Goal: Transaction & Acquisition: Purchase product/service

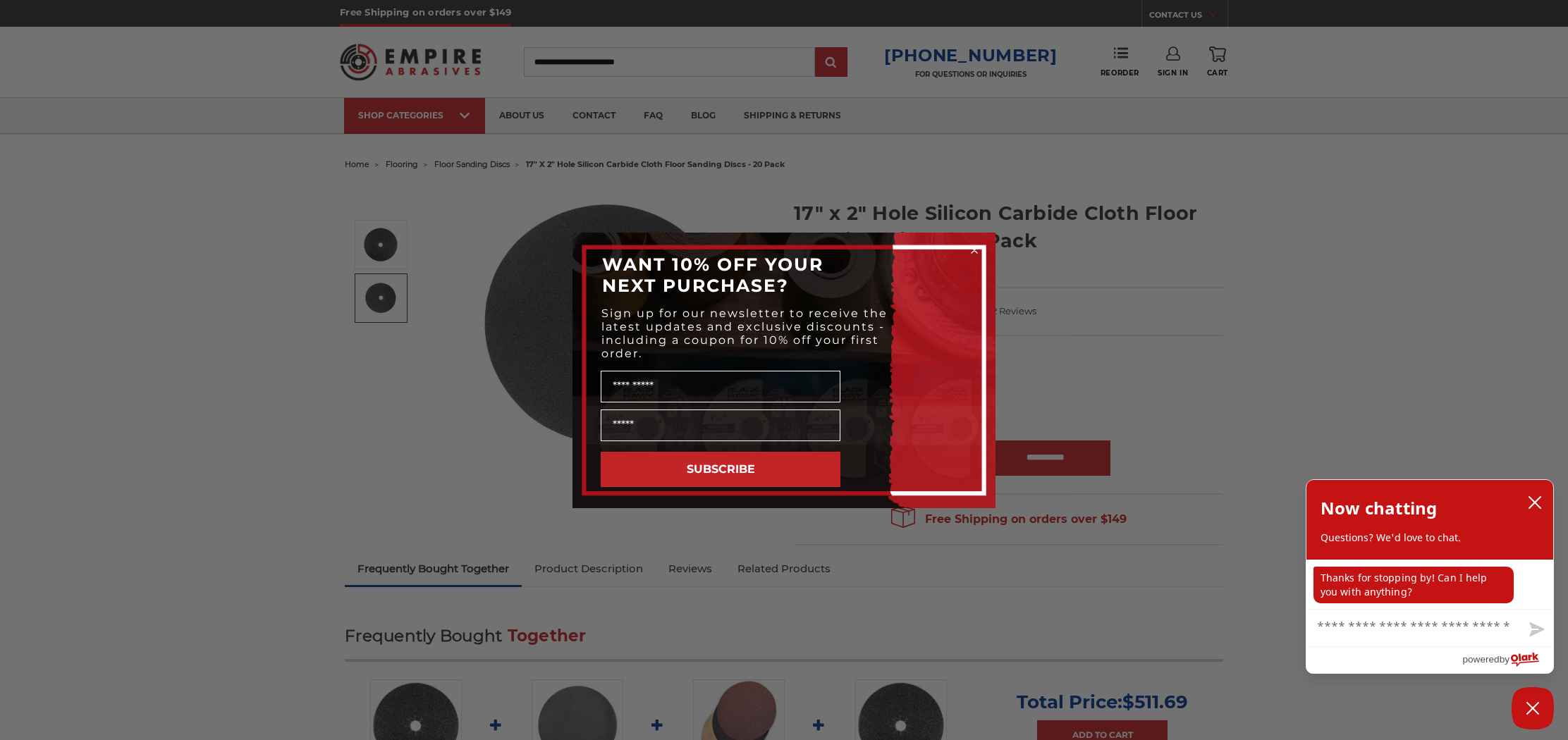
click at [971, 249] on circle "Close dialog" at bounding box center [974, 250] width 14 height 14
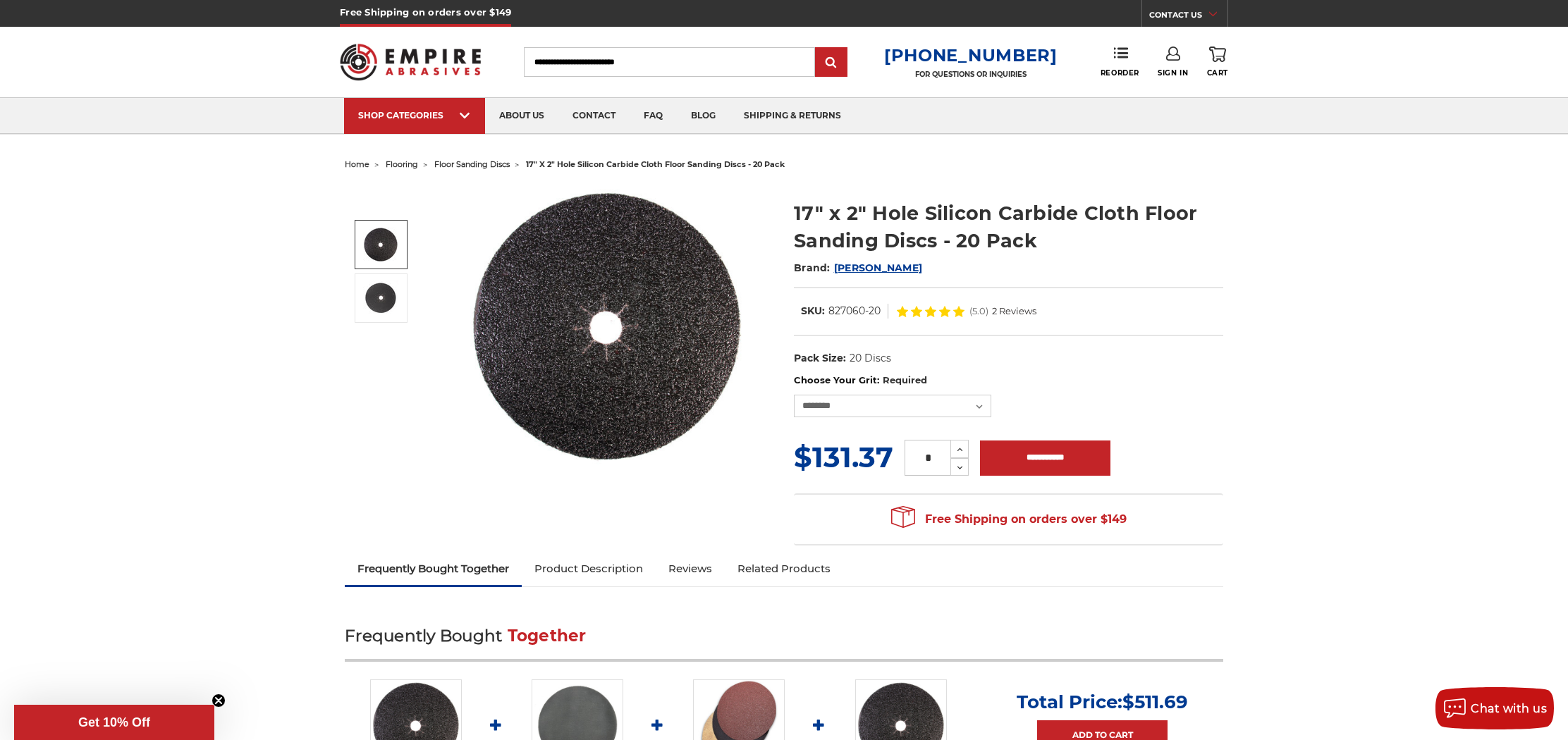
click at [391, 242] on img at bounding box center [381, 245] width 36 height 36
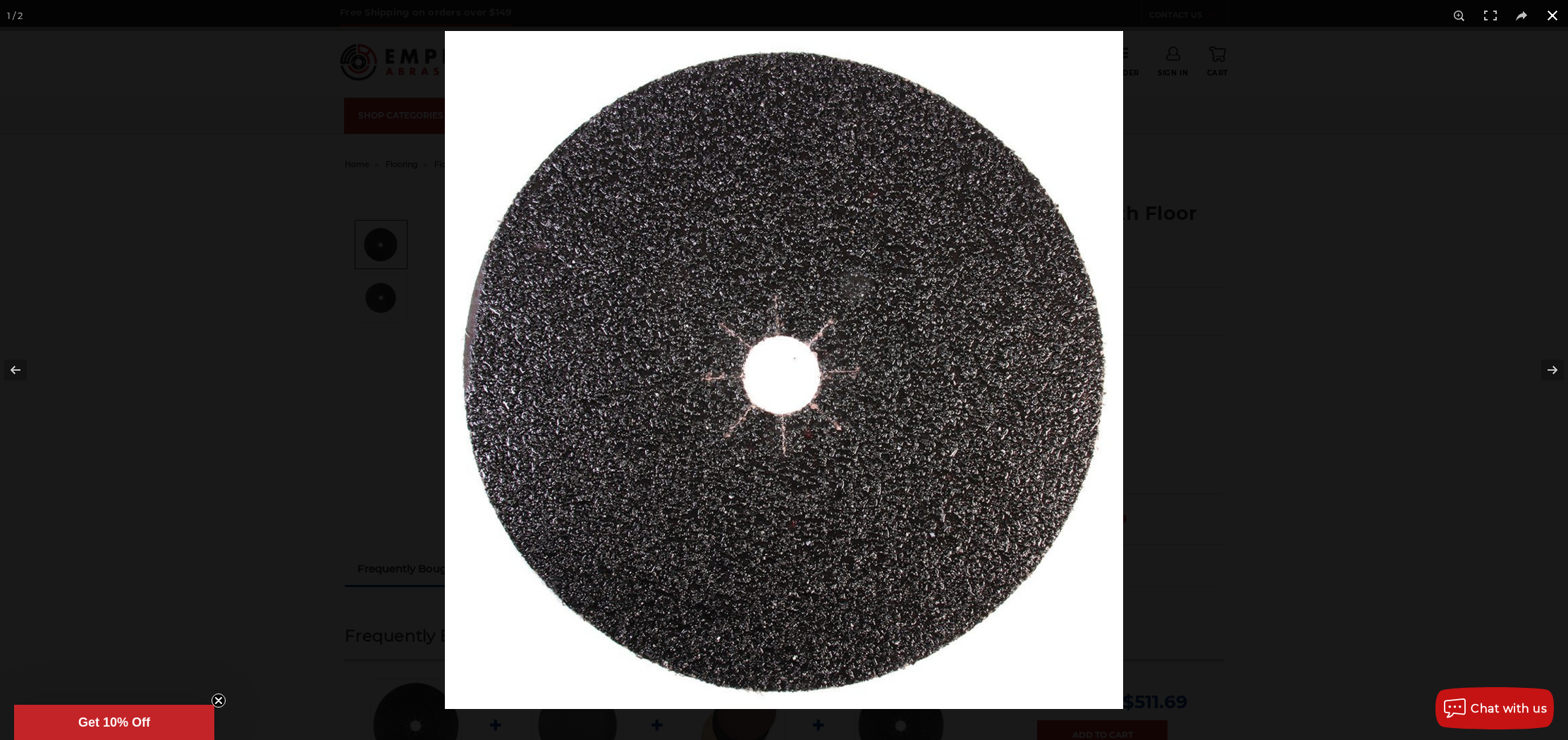
click at [1555, 18] on button at bounding box center [1551, 15] width 31 height 31
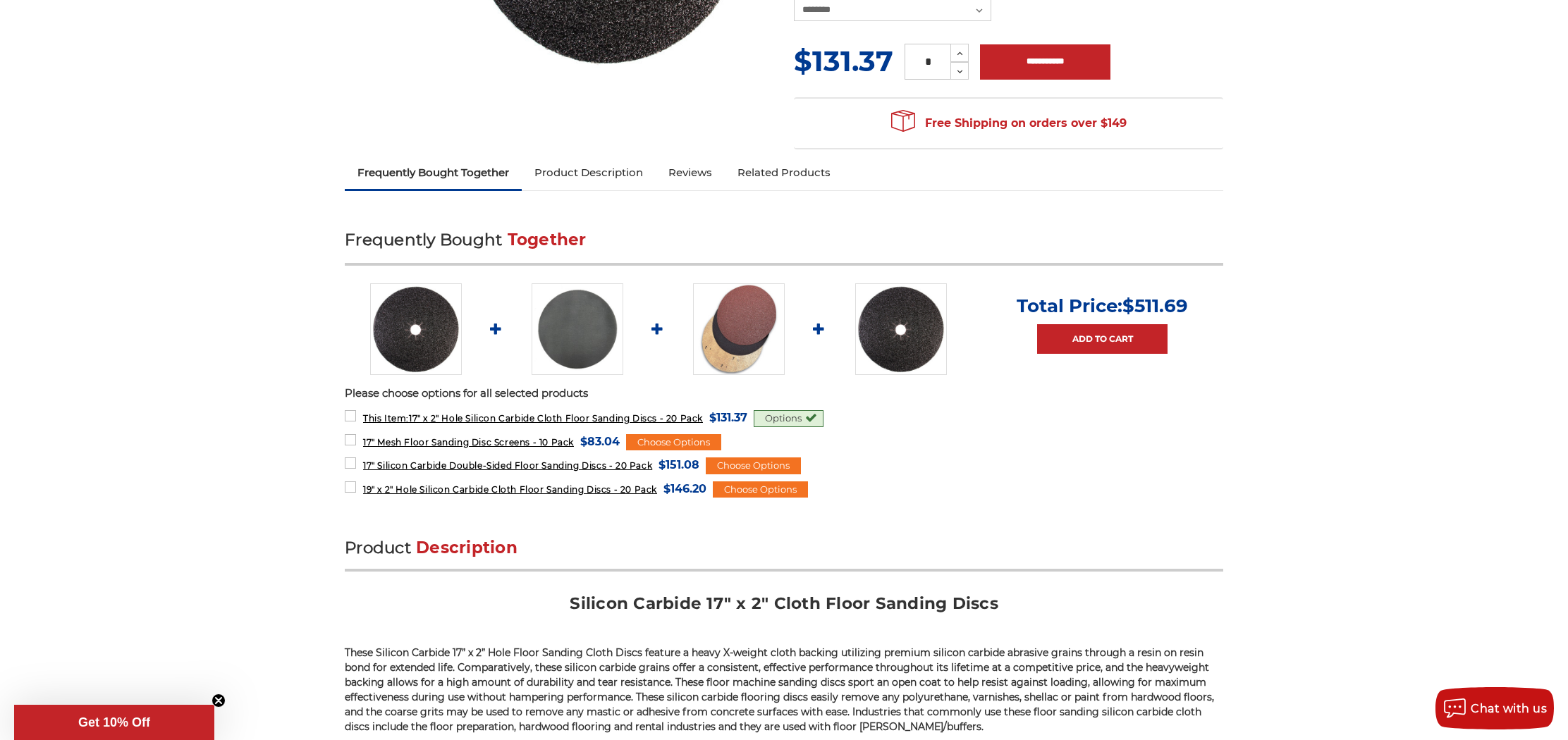
scroll to position [303, 0]
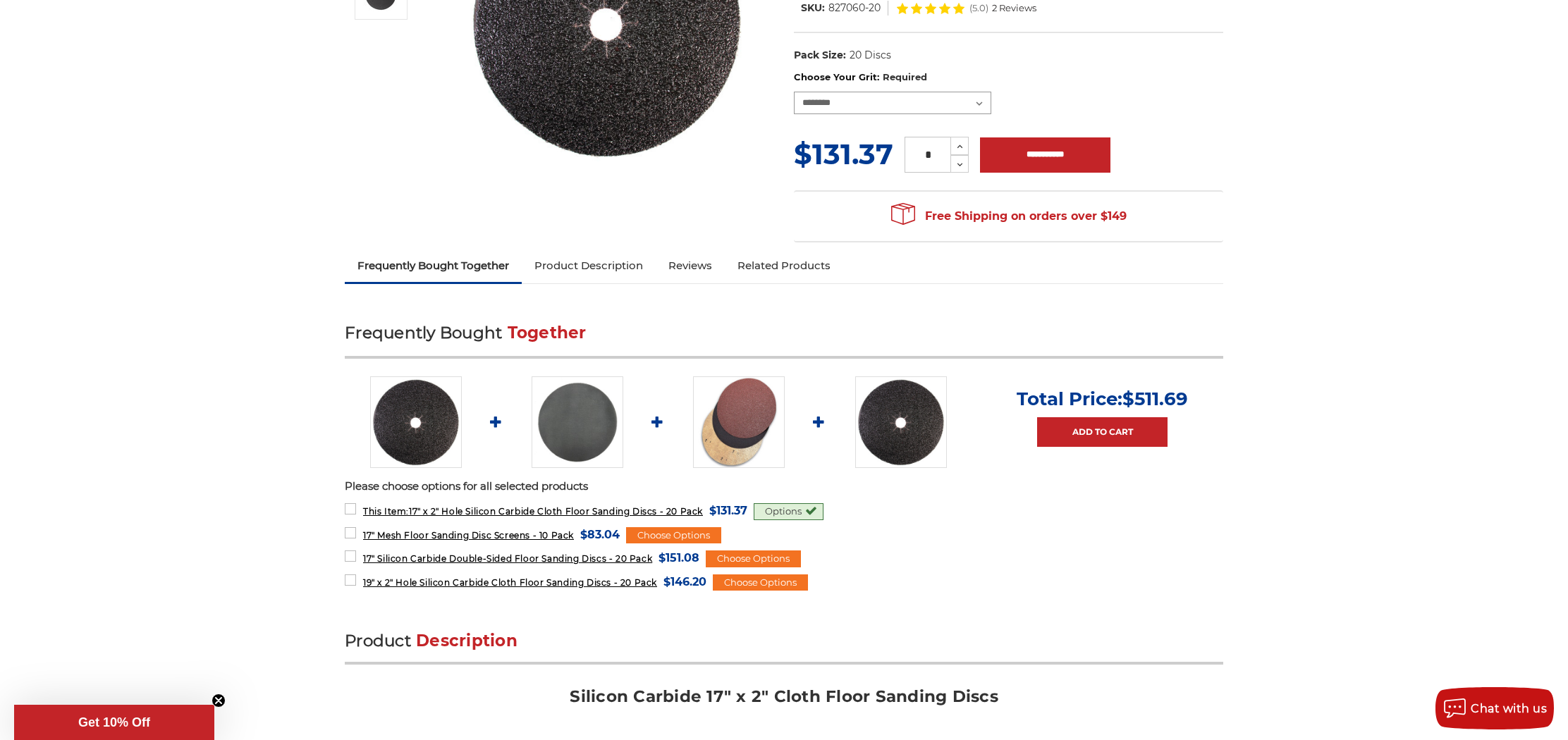
select select "****"
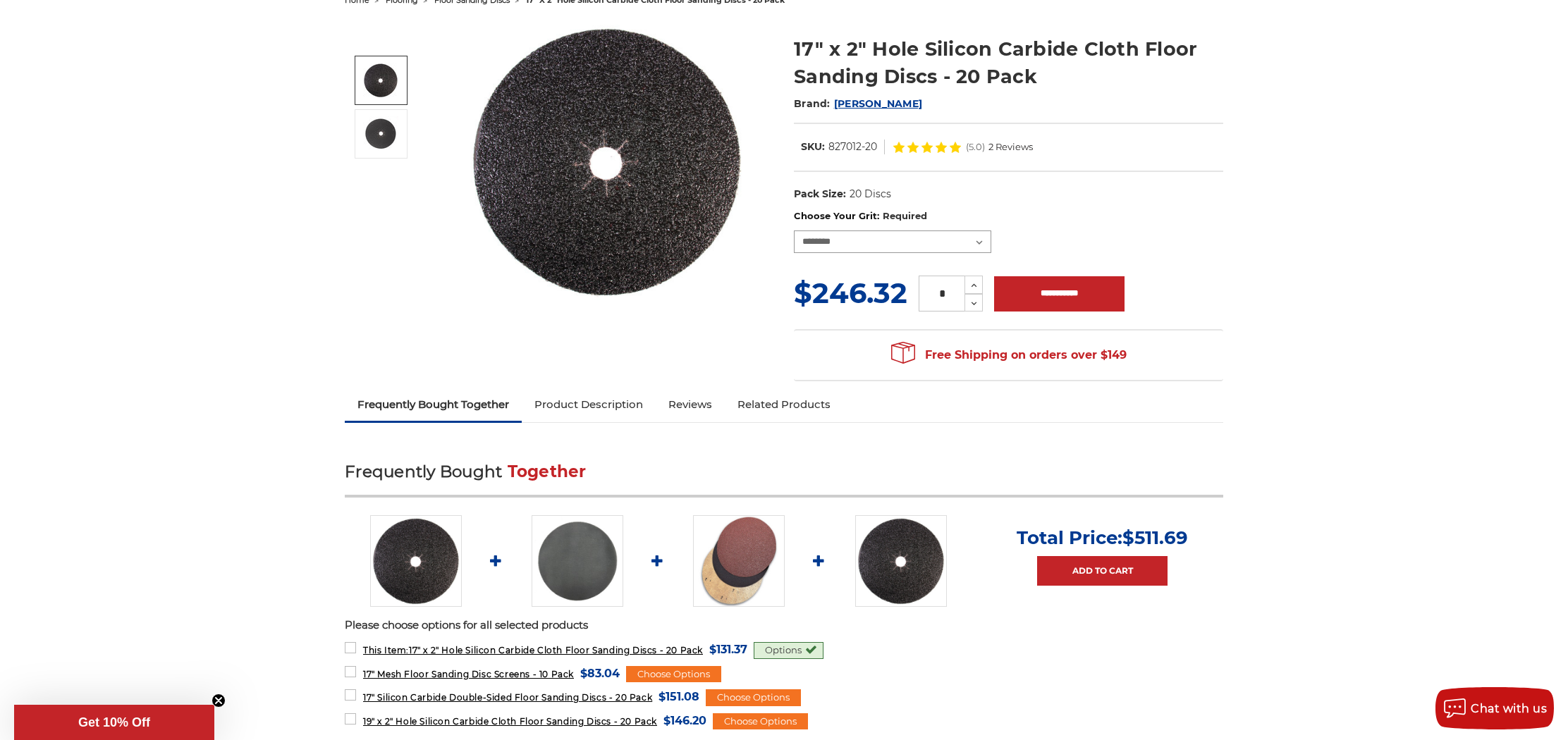
scroll to position [128, 0]
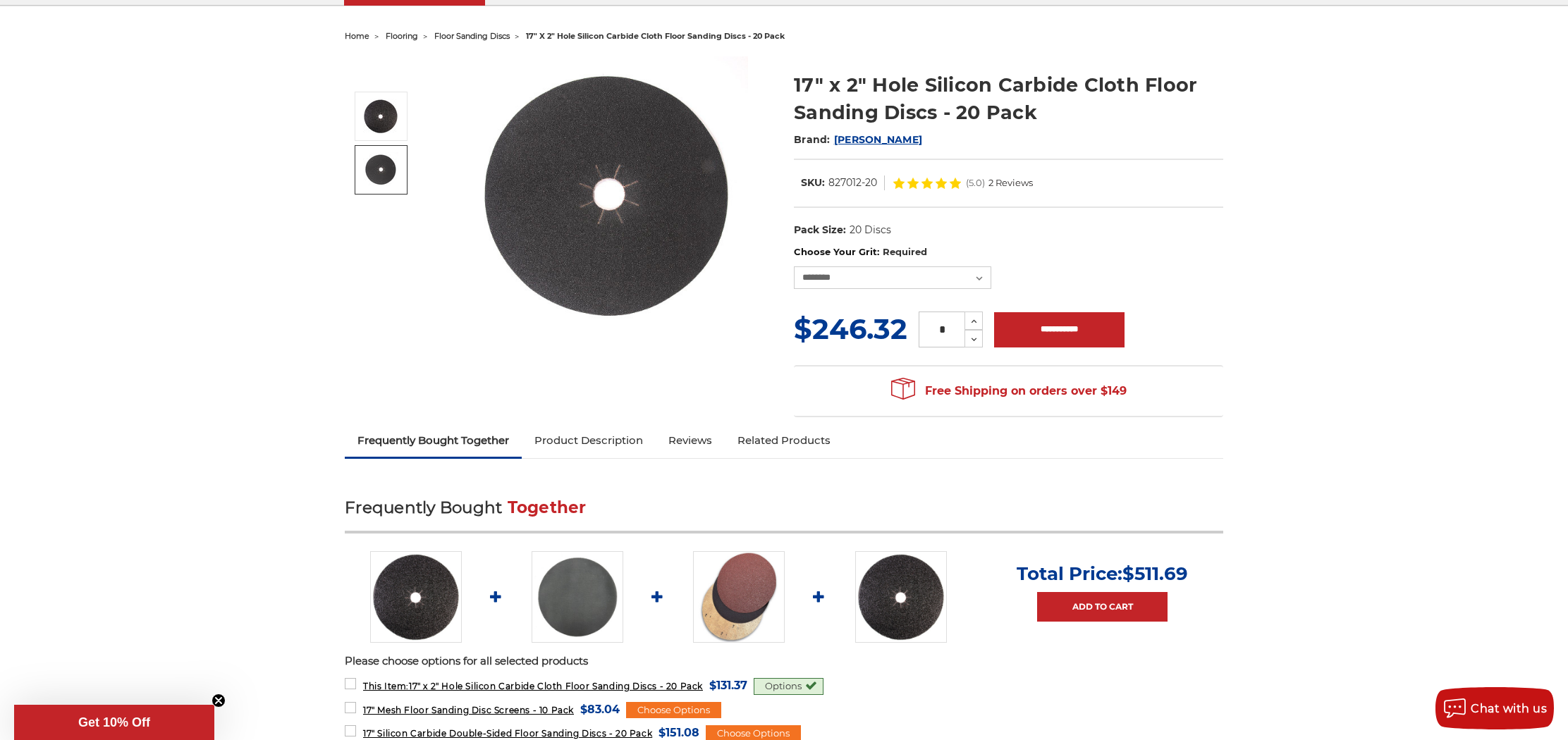
click at [376, 170] on img at bounding box center [381, 170] width 36 height 36
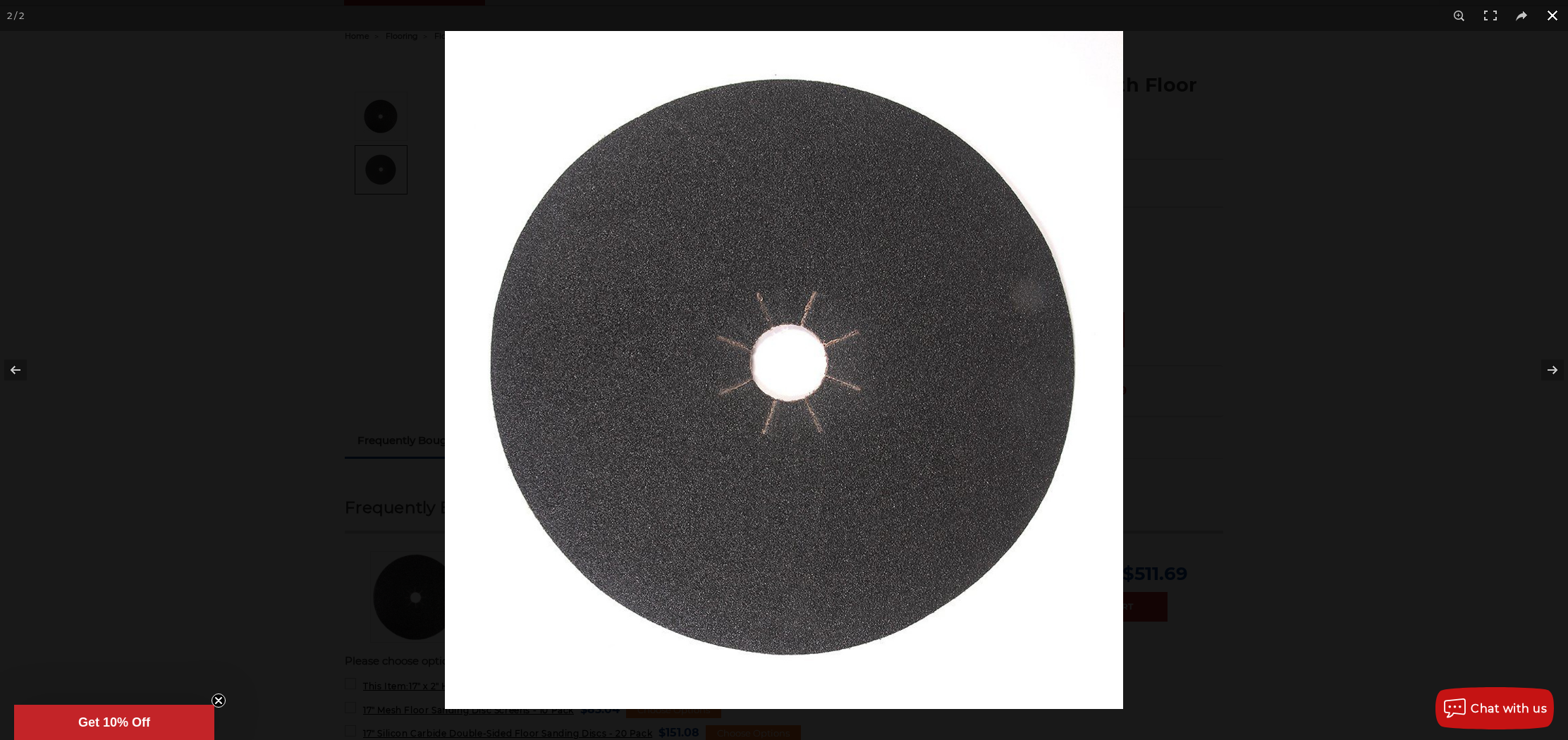
click at [332, 178] on div at bounding box center [784, 370] width 1568 height 740
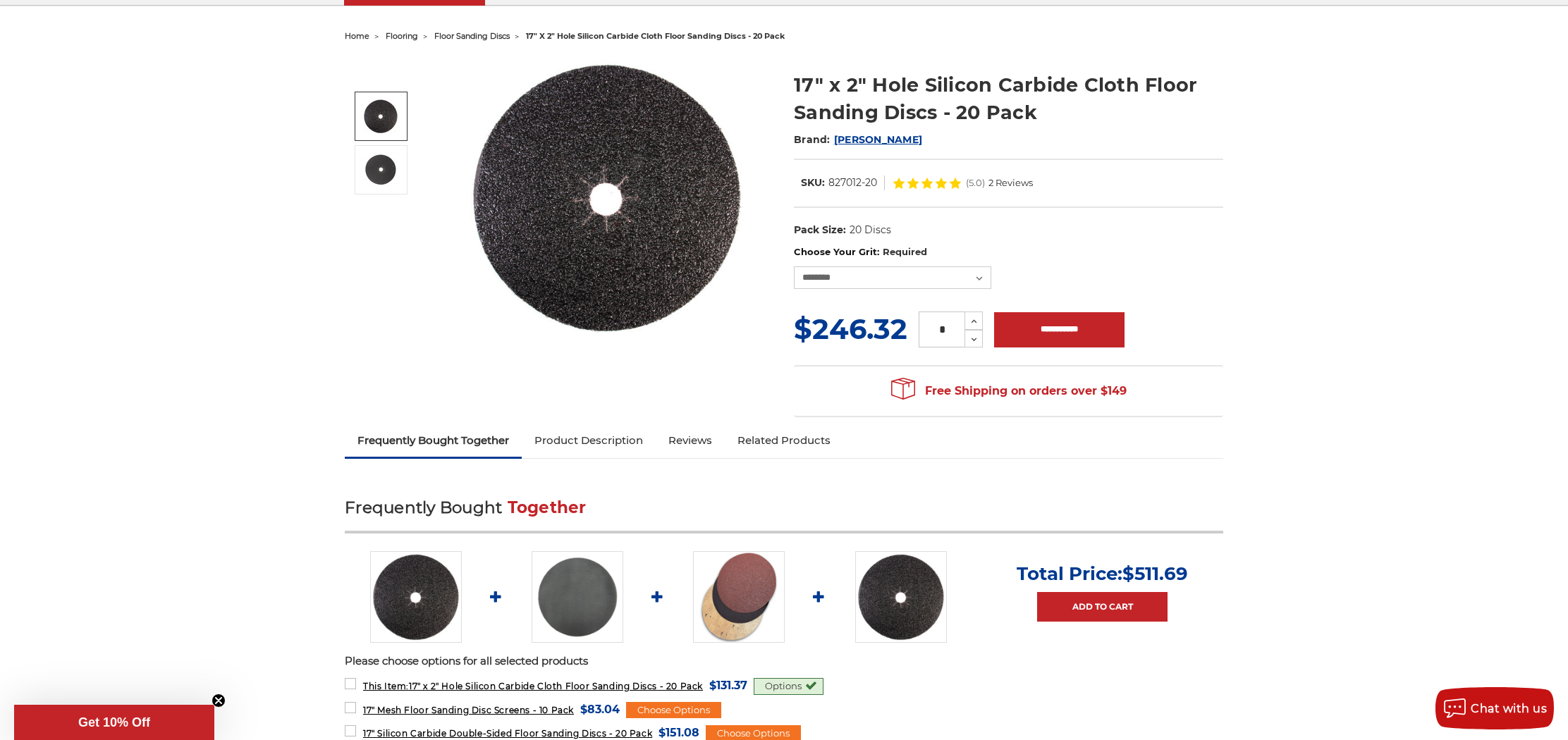
click at [373, 128] on img at bounding box center [381, 117] width 36 height 36
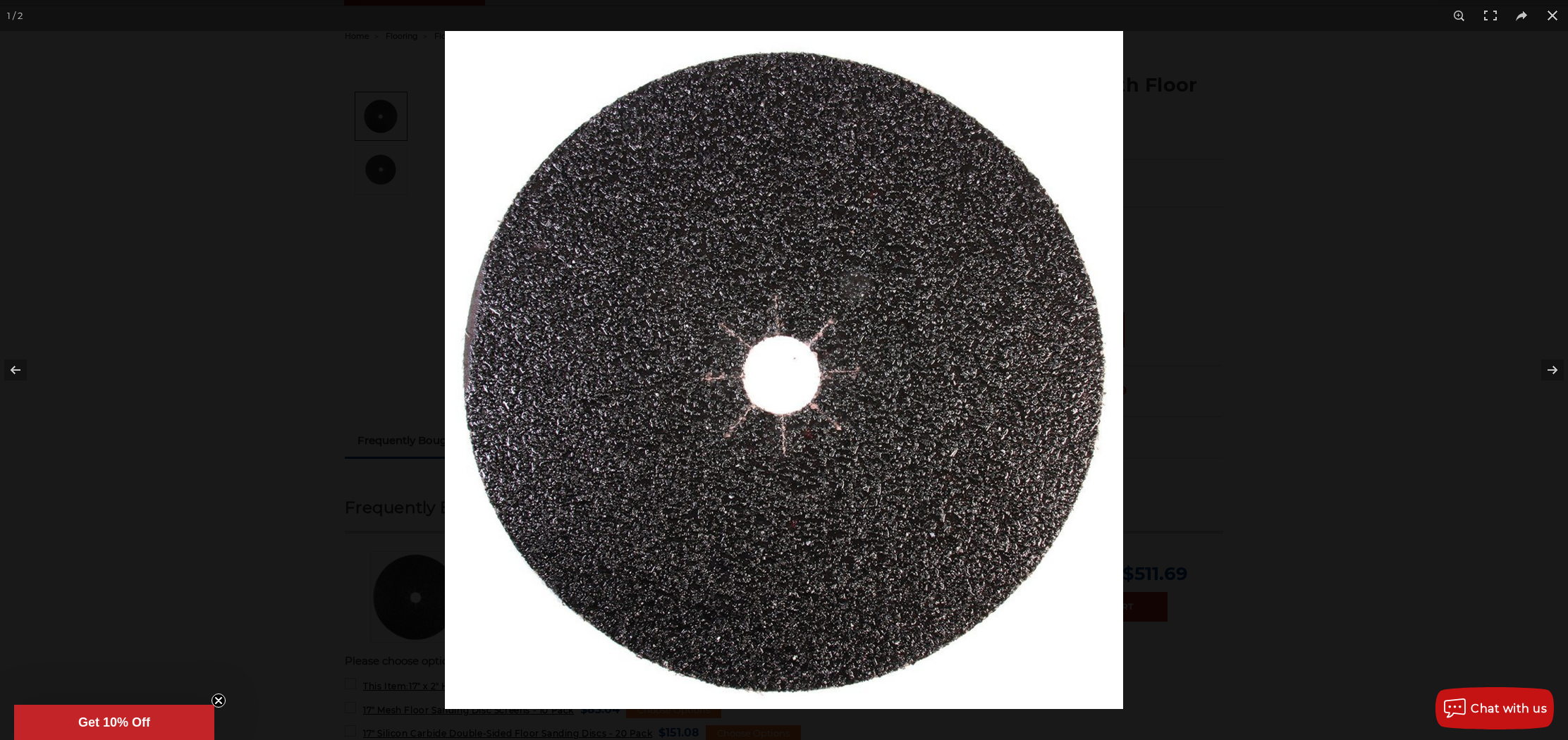
click at [353, 167] on div at bounding box center [784, 370] width 1568 height 740
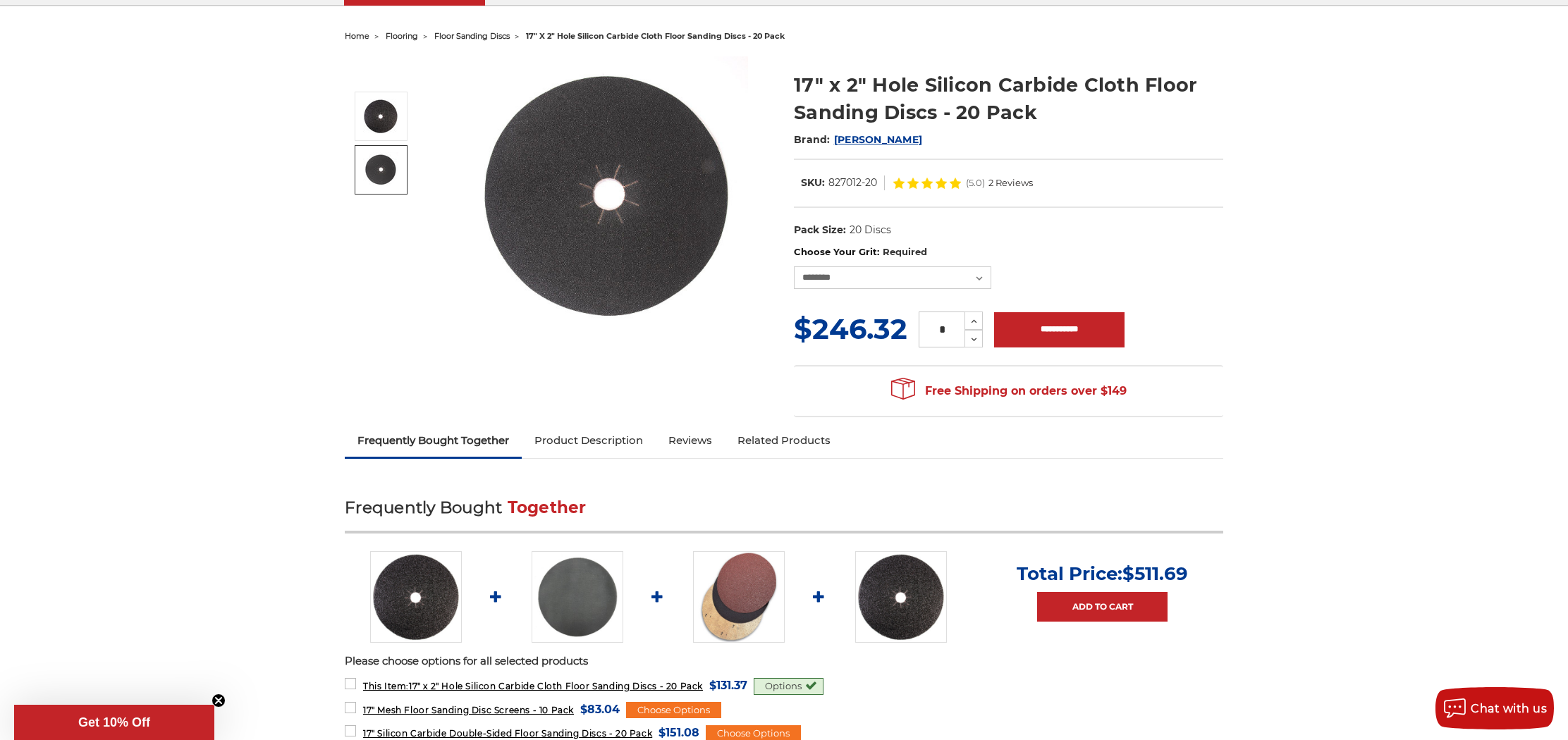
click at [372, 168] on img at bounding box center [381, 170] width 36 height 36
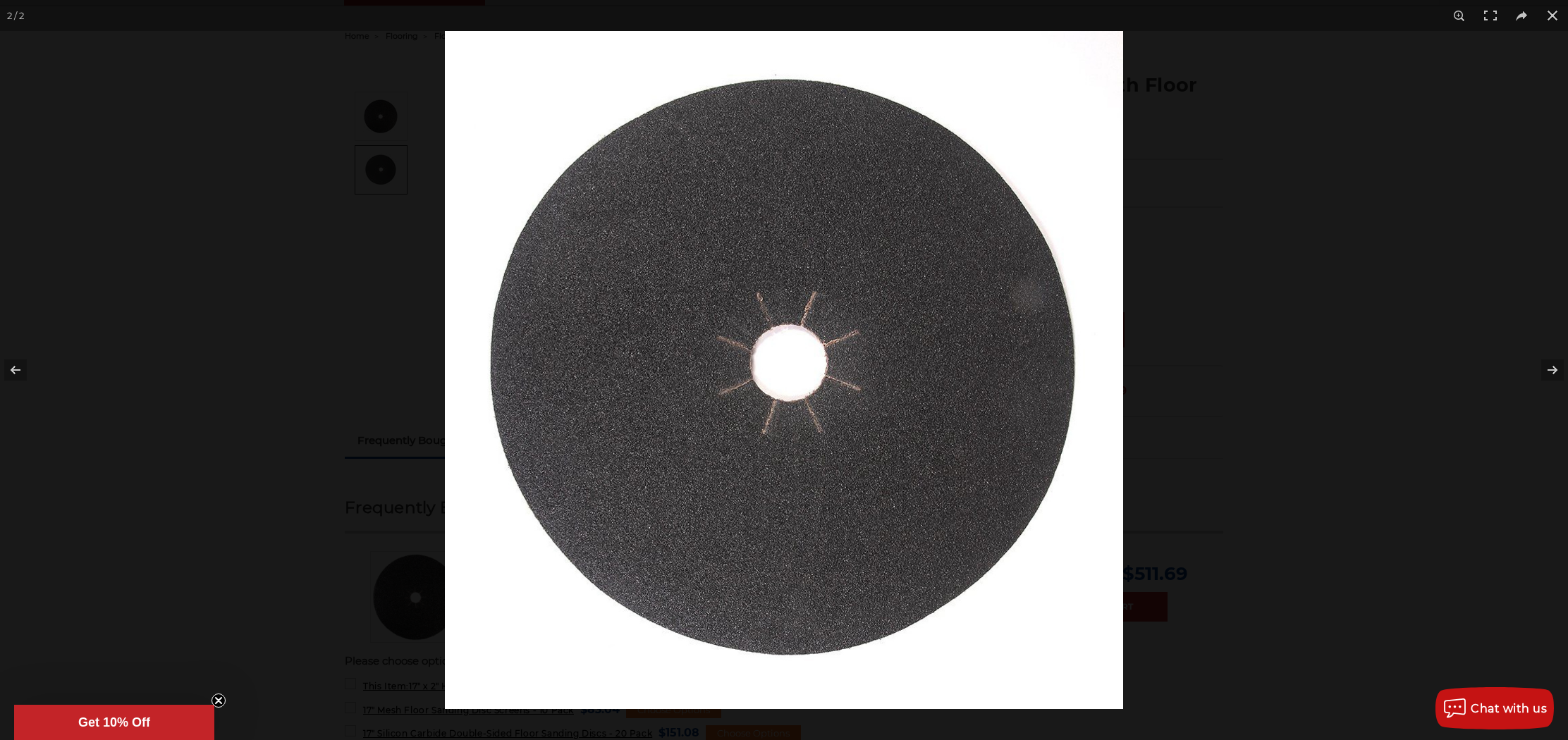
click at [277, 176] on div at bounding box center [784, 370] width 1568 height 740
